Goal: Task Accomplishment & Management: Use online tool/utility

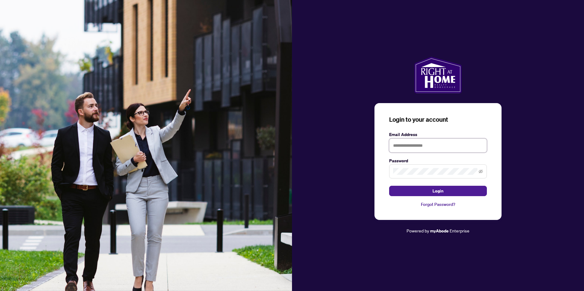
click at [414, 145] on input "text" at bounding box center [438, 146] width 98 height 14
type input "**********"
click at [420, 192] on button "Login" at bounding box center [438, 191] width 98 height 10
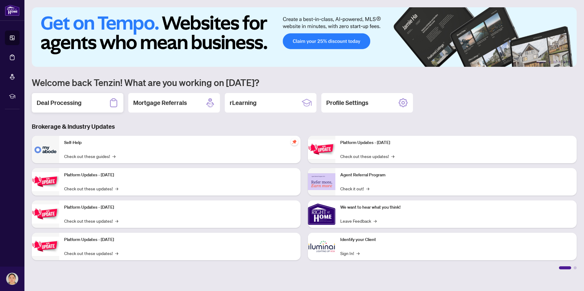
click at [68, 106] on h2 "Deal Processing" at bounding box center [59, 103] width 45 height 9
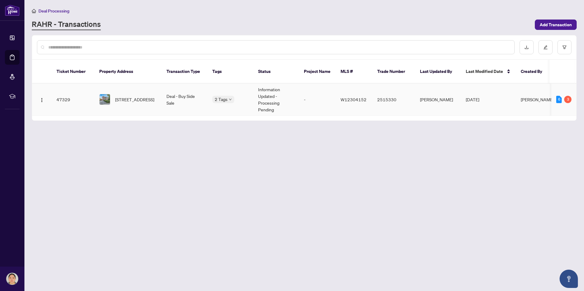
click at [67, 94] on td "47329" at bounding box center [73, 100] width 43 height 32
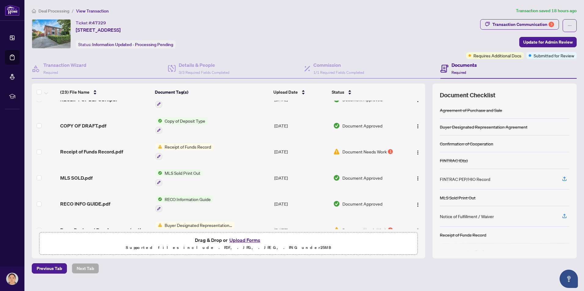
scroll to position [306, 0]
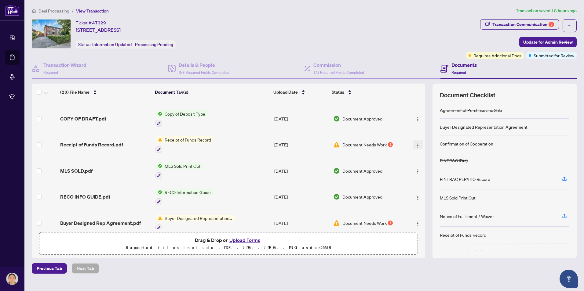
click at [418, 144] on img "button" at bounding box center [418, 145] width 5 height 5
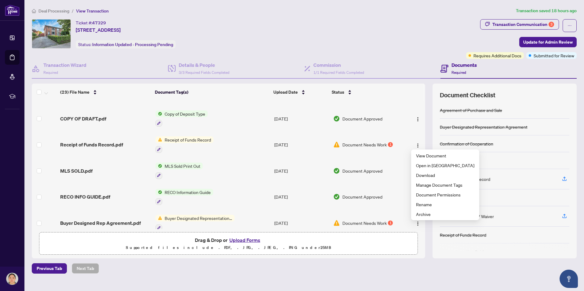
click at [237, 149] on td "Receipt of Funds Record" at bounding box center [212, 145] width 119 height 26
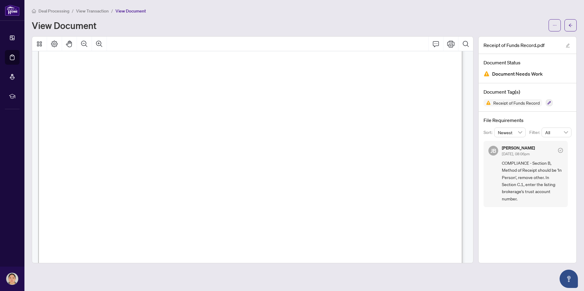
scroll to position [183, 0]
click at [573, 29] on button "button" at bounding box center [571, 25] width 12 height 12
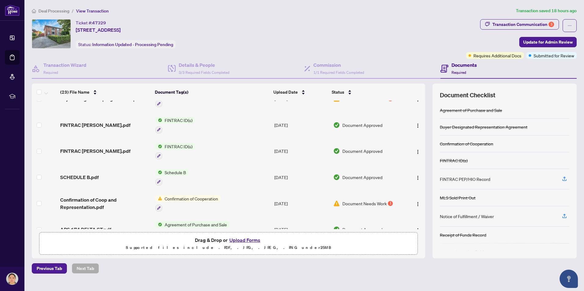
scroll to position [444, 0]
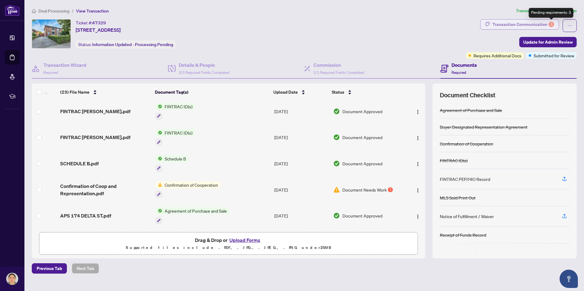
click at [550, 23] on div "3" at bounding box center [551, 24] width 5 height 5
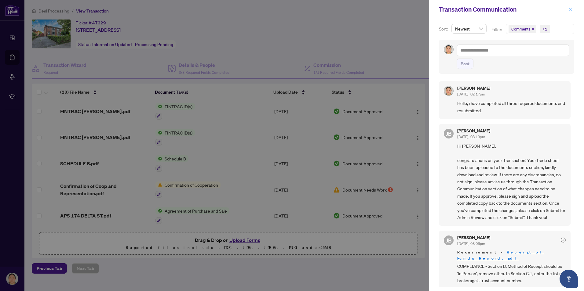
click at [569, 8] on icon "close" at bounding box center [570, 9] width 4 height 4
